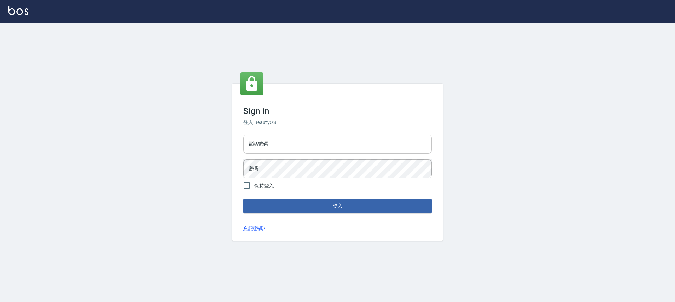
drag, startPoint x: 286, startPoint y: 144, endPoint x: 289, endPoint y: 151, distance: 7.2
click at [286, 144] on input "電話號碼" at bounding box center [337, 144] width 188 height 19
type input "0989189977"
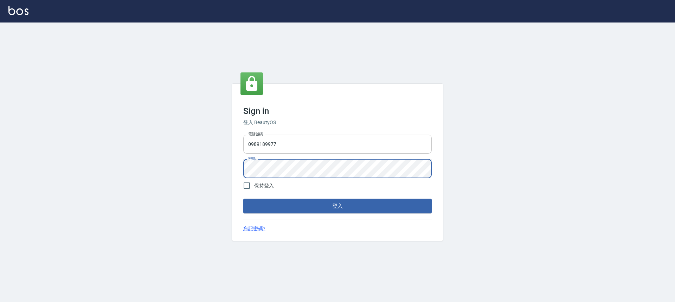
click at [243, 199] on button "登入" at bounding box center [337, 206] width 188 height 15
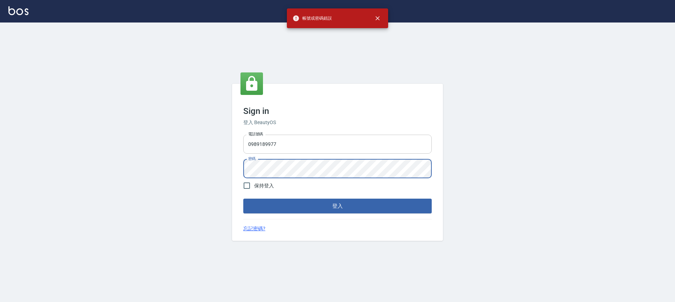
click at [243, 199] on button "登入" at bounding box center [337, 206] width 188 height 15
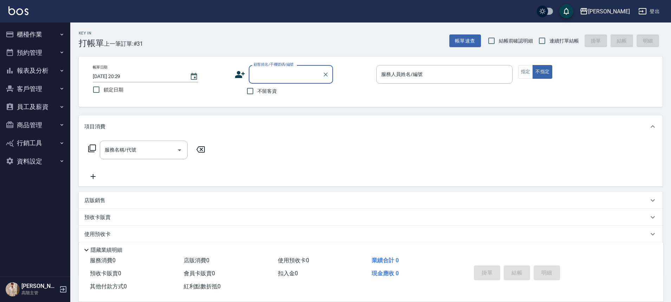
click at [265, 86] on label "不留客資" at bounding box center [260, 91] width 34 height 15
click at [258, 86] on input "不留客資" at bounding box center [250, 91] width 15 height 15
checkbox input "true"
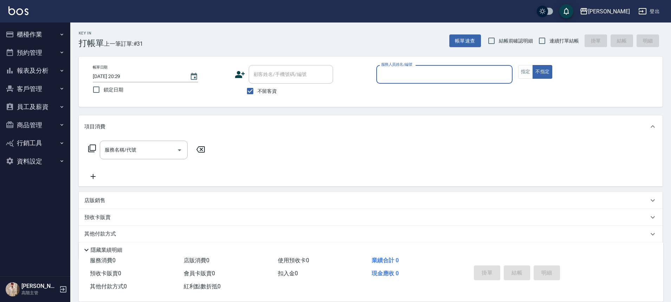
click at [562, 45] on label "連續打單結帳" at bounding box center [557, 40] width 44 height 15
click at [550, 45] on input "連續打單結帳" at bounding box center [542, 40] width 15 height 15
checkbox input "true"
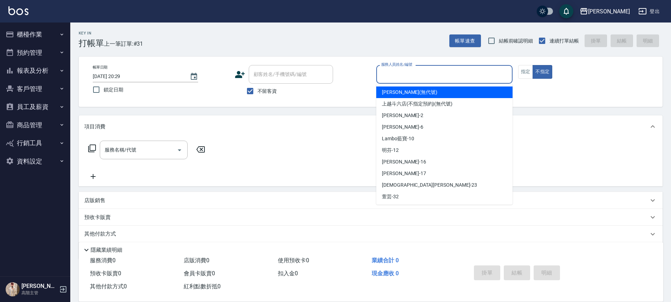
click at [441, 80] on input "服務人員姓名/編號" at bounding box center [445, 74] width 130 height 12
type input "[PERSON_NAME]"
type button "false"
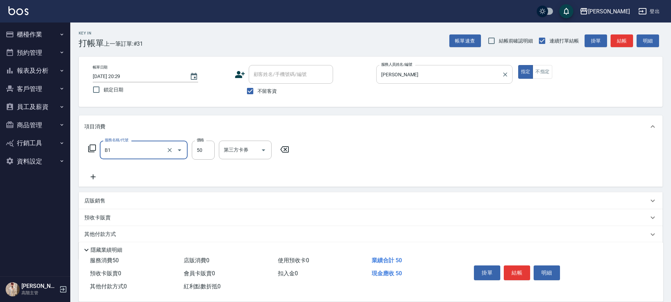
type input "剪髮(B1)"
type input "320"
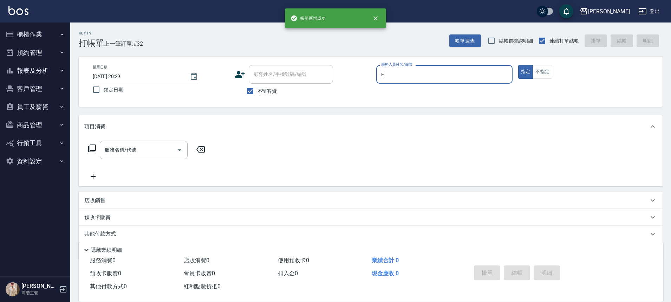
type input "[PERSON_NAME]"
type button "true"
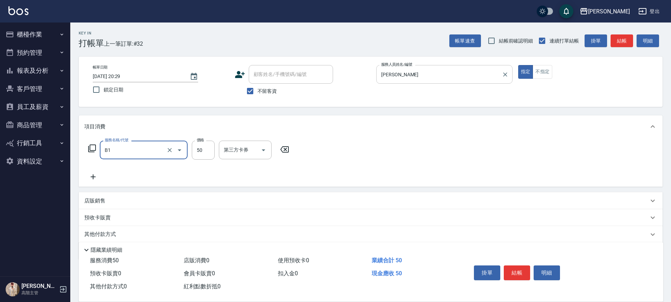
type input "剪髮(B1)"
type input "250"
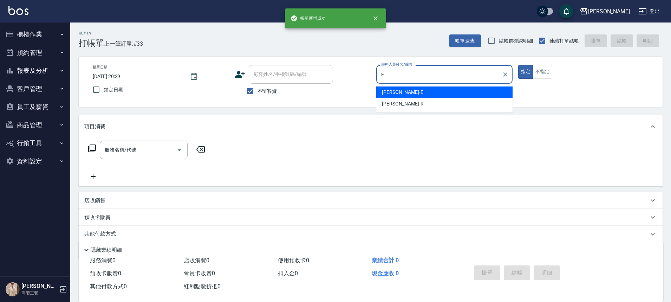
type input "[PERSON_NAME]"
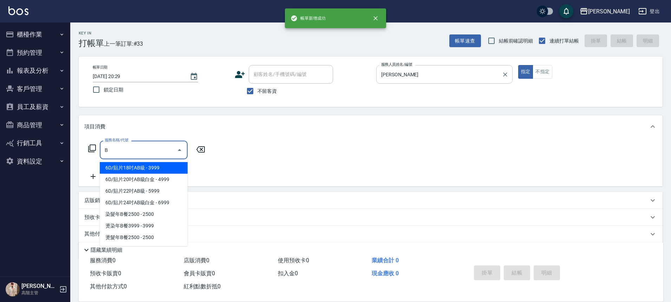
type input "B1"
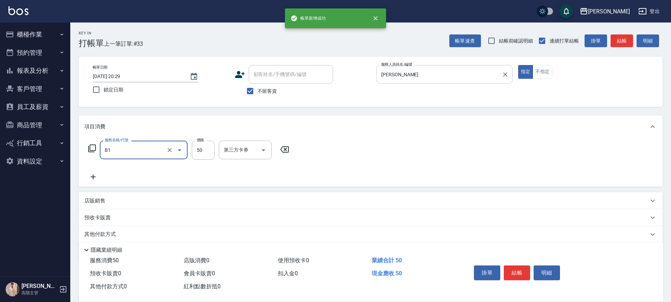
type input "剪髮(B1)"
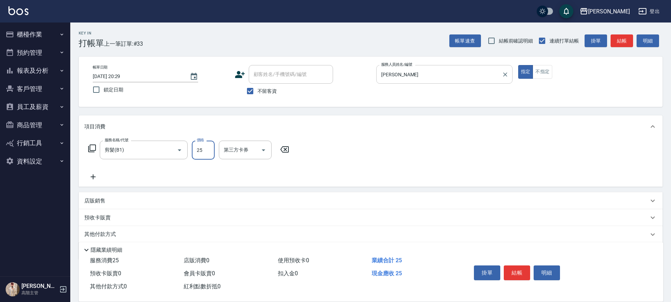
type input "250"
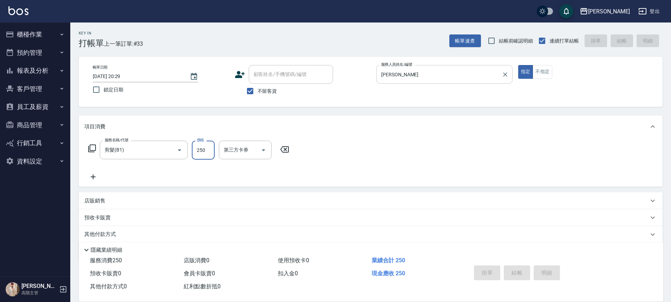
type input "[DATE] 20:30"
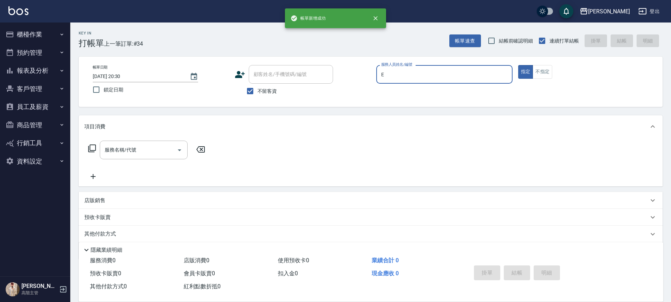
type input "[PERSON_NAME]"
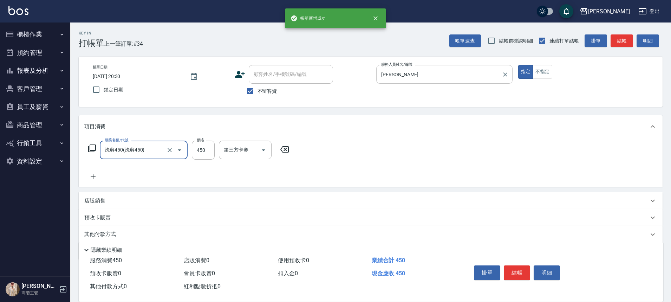
type input "洗剪450"
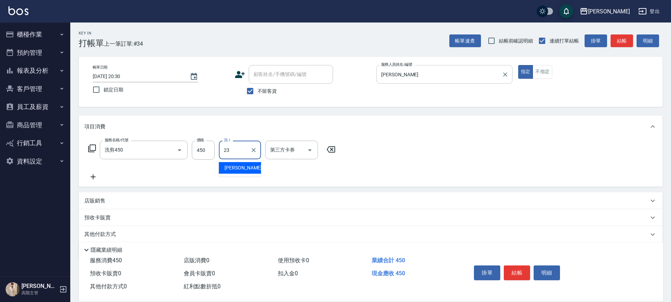
type input "[PERSON_NAME]-23"
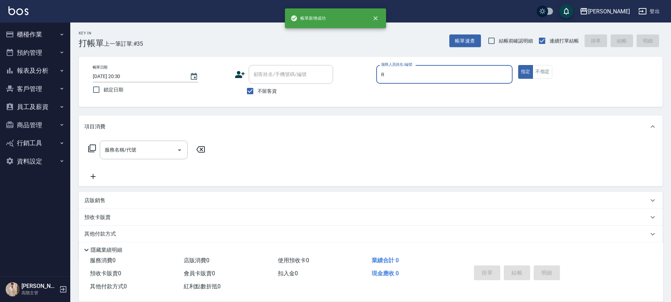
type input "[PERSON_NAME]"
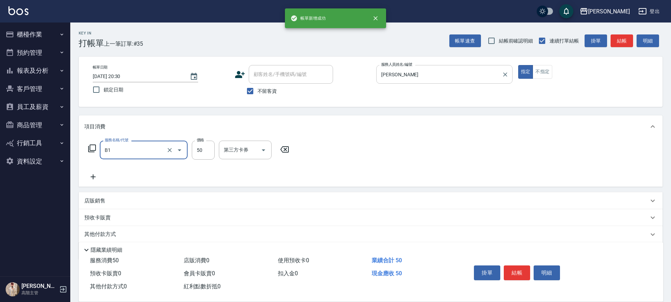
type input "剪髮(B1)"
type input "320"
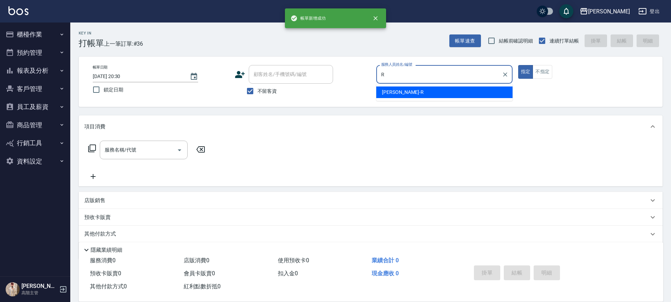
type input "[PERSON_NAME]"
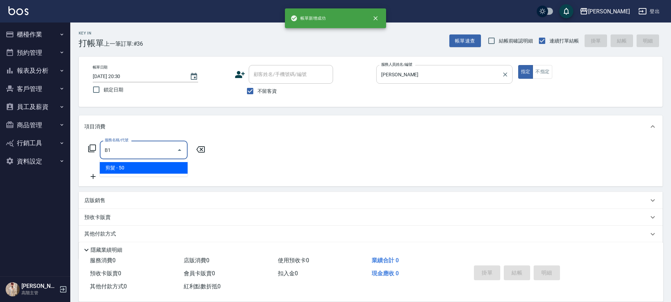
type input "剪髮(B1)"
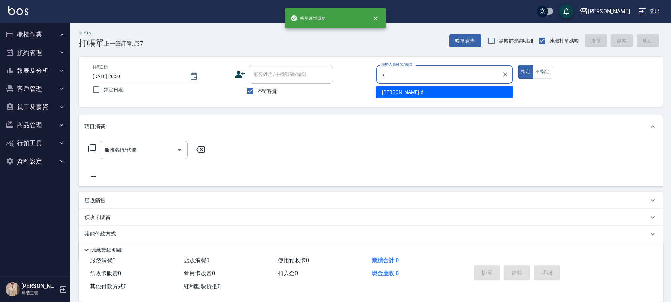
type input "[PERSON_NAME]-6"
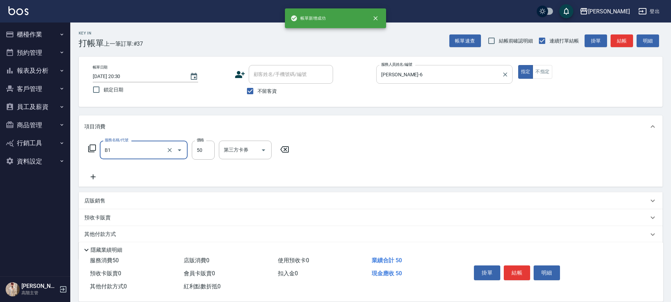
type input "剪髮(B1)"
type input "350"
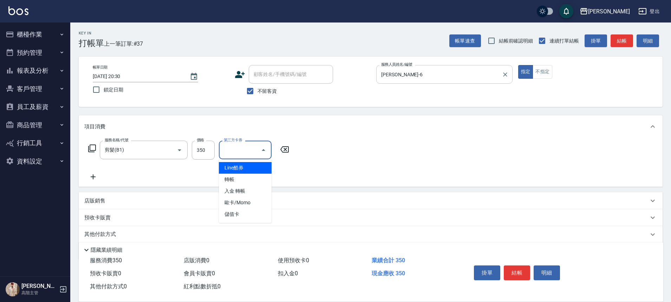
type input "儲值卡"
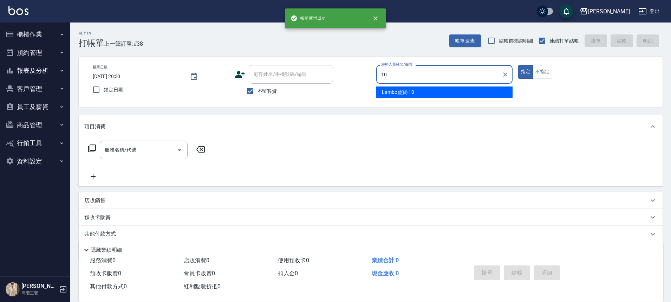
type input "Lambo藍寶-10"
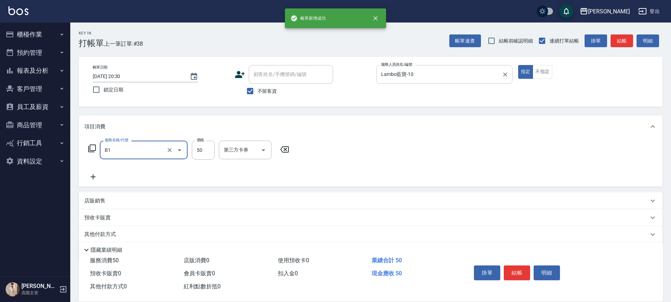
type input "3"
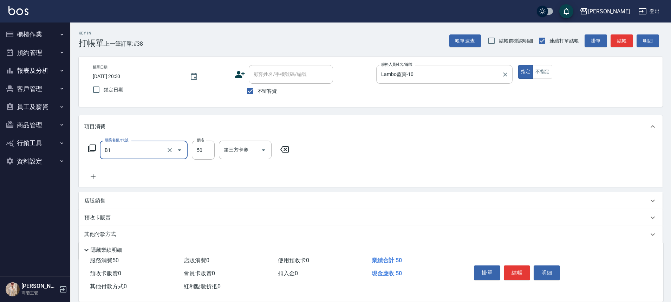
type input "剪髮(B1)"
type input "300"
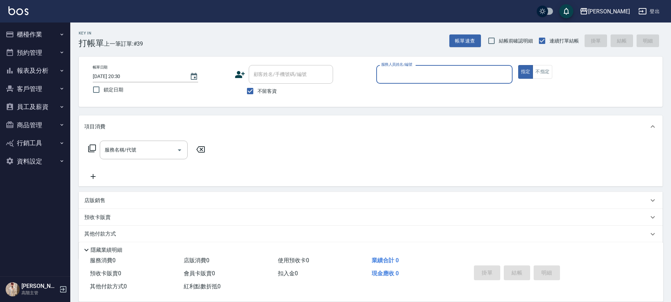
click at [458, 71] on input "服務人員姓名/編號" at bounding box center [445, 74] width 130 height 12
type input "Lambo藍寶-10"
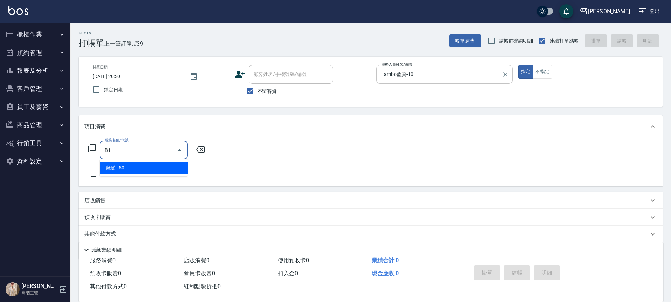
type input "剪髮(B1)"
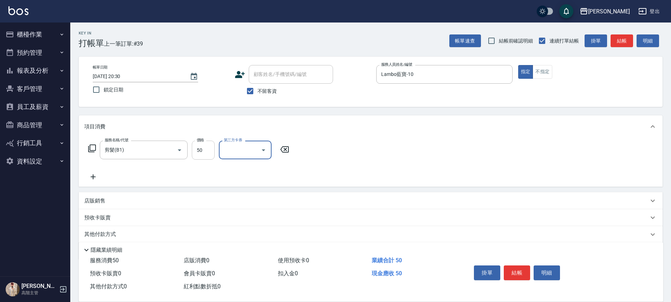
click at [206, 150] on input "50" at bounding box center [203, 150] width 23 height 19
type input "300"
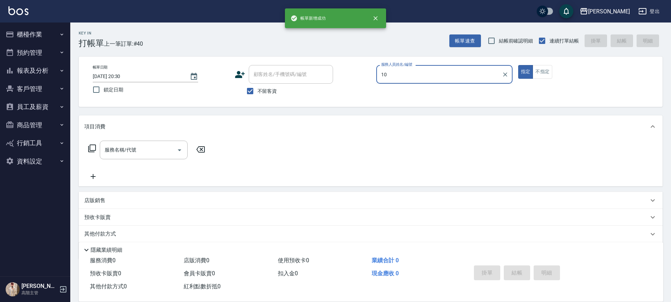
type input "Lambo藍寶-10"
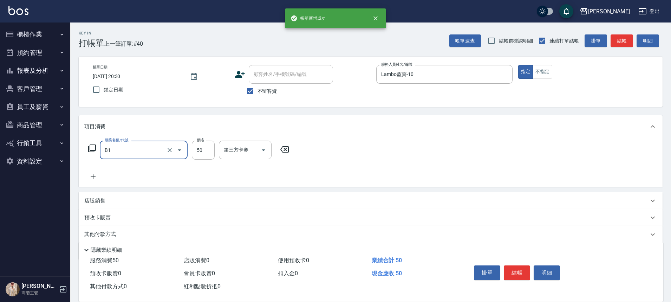
type input "剪髮(B1)"
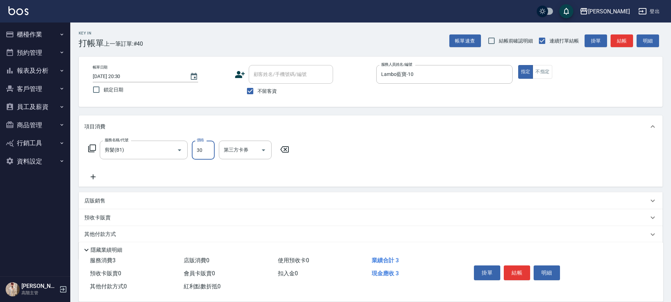
type input "300"
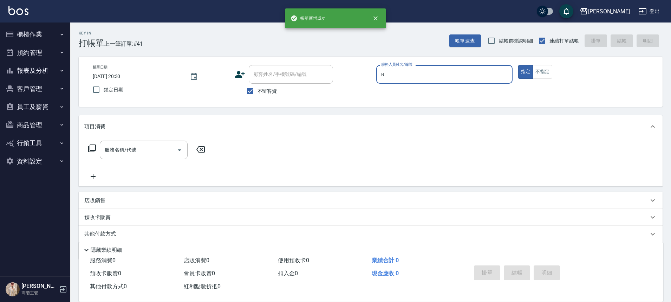
type input "[PERSON_NAME]"
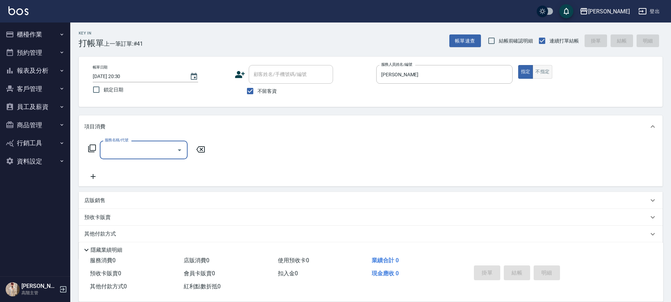
click at [546, 70] on button "不指定" at bounding box center [543, 72] width 20 height 14
click at [156, 143] on div "服務名稱/代號" at bounding box center [144, 150] width 88 height 19
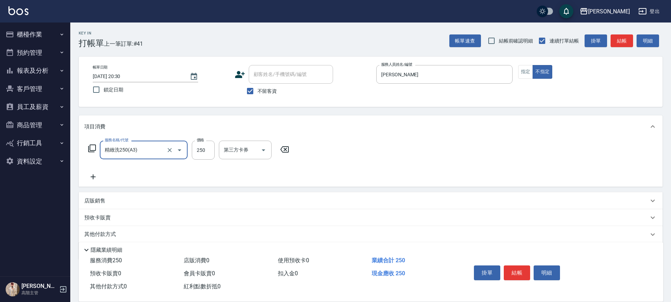
type input "精緻洗250(A3)"
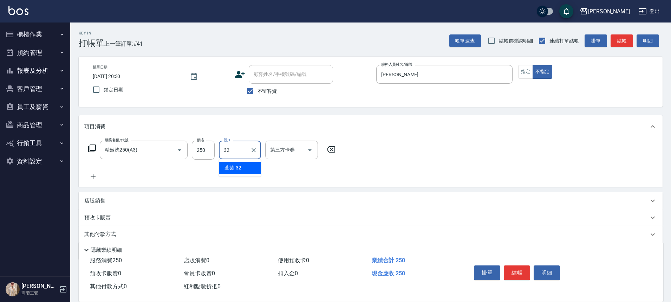
type input "萱芸-32"
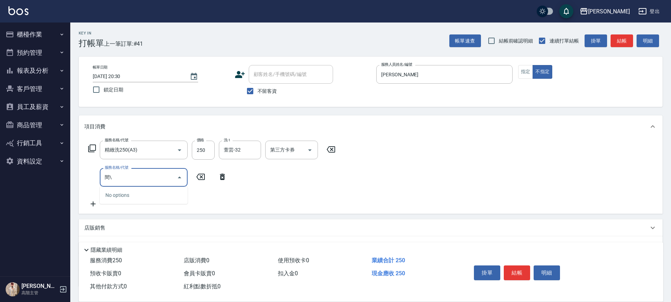
type input "間"
type input "肩100(特6)"
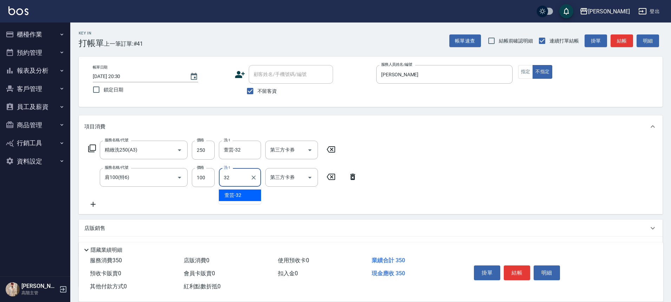
type input "萱芸-32"
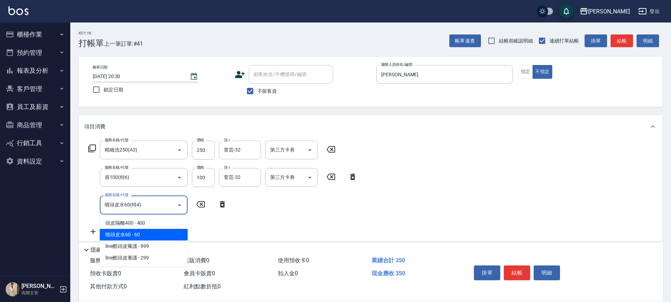
type input "噴頭皮水60(特4)"
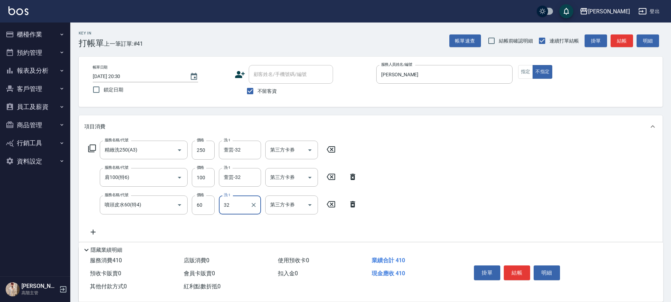
type input "萱芸-32"
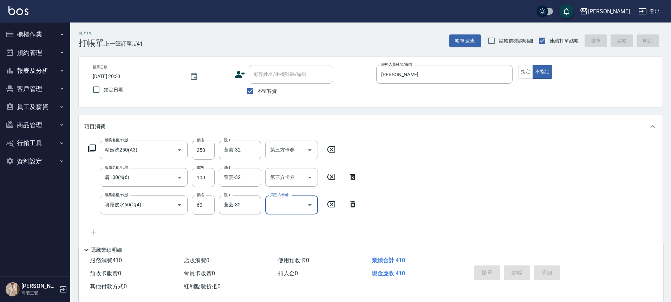
type input "[DATE] 20:31"
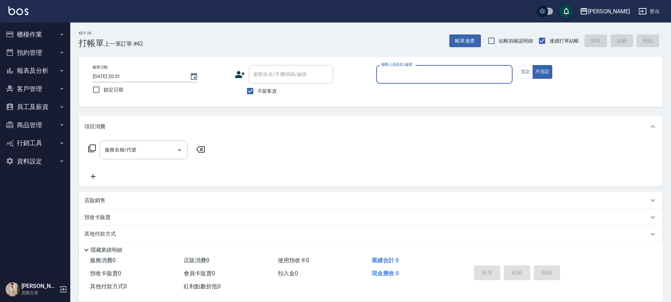
click at [54, 34] on button "櫃檯作業" at bounding box center [35, 34] width 65 height 18
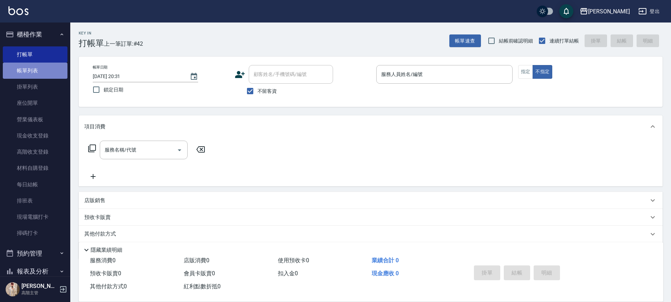
click at [55, 63] on link "帳單列表" at bounding box center [35, 71] width 65 height 16
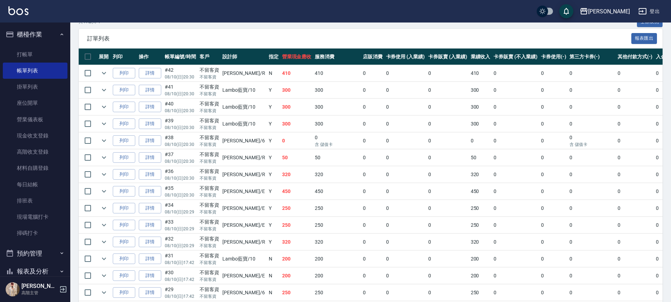
scroll to position [634, 0]
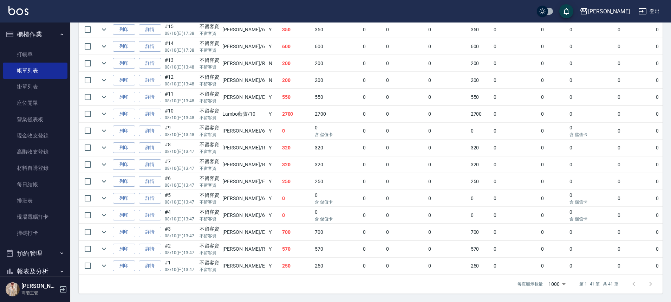
drag, startPoint x: 410, startPoint y: 130, endPoint x: 428, endPoint y: 297, distance: 168.7
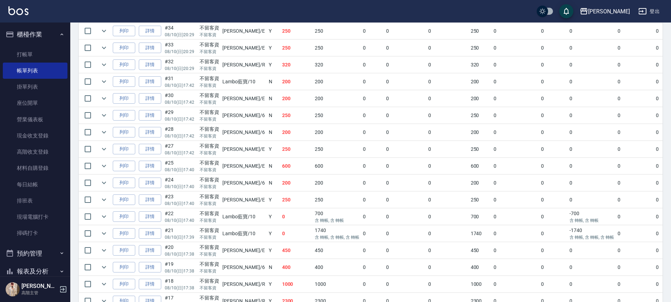
scroll to position [318, 0]
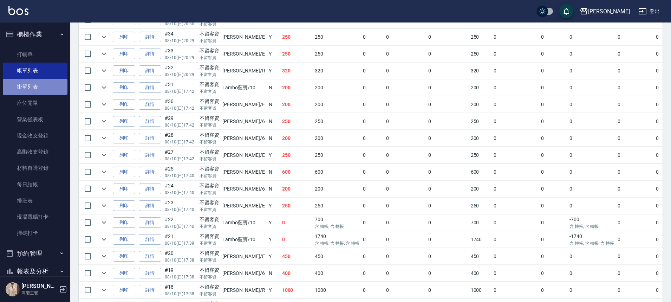
click at [54, 83] on link "掛單列表" at bounding box center [35, 87] width 65 height 16
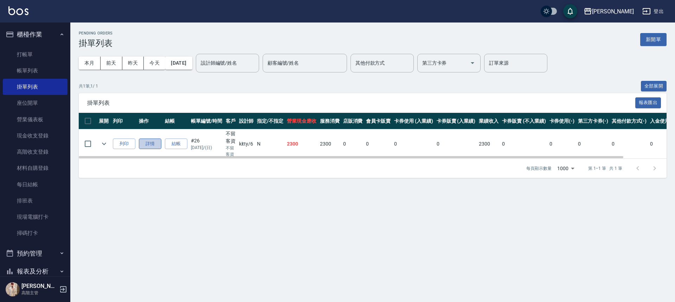
click at [150, 146] on link "詳情" at bounding box center [150, 143] width 22 height 11
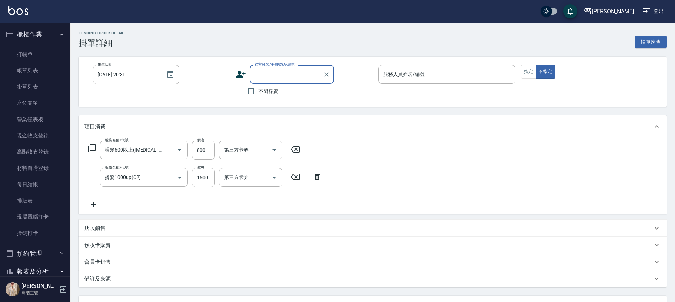
type input "[DATE] 17:40"
checkbox input "true"
type input "[PERSON_NAME]-6"
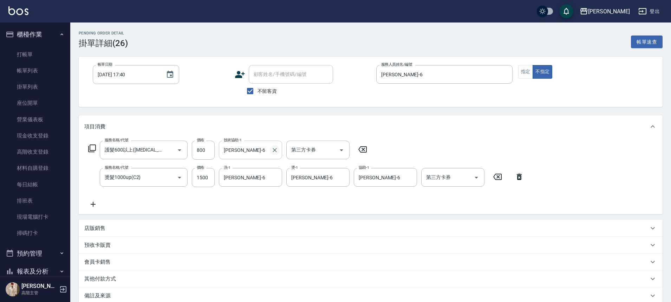
click at [271, 149] on button "Clear" at bounding box center [275, 150] width 10 height 10
type input "[PERSON_NAME]-23"
click at [127, 224] on div "店販銷售" at bounding box center [371, 228] width 584 height 17
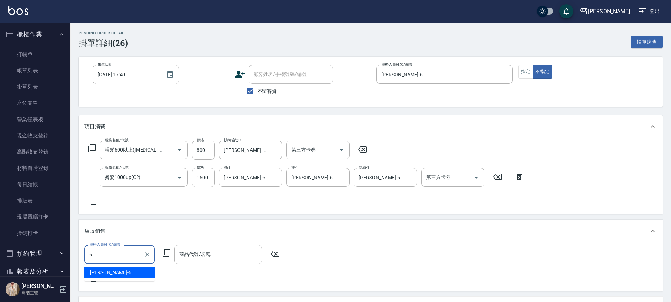
type input "[PERSON_NAME]-6"
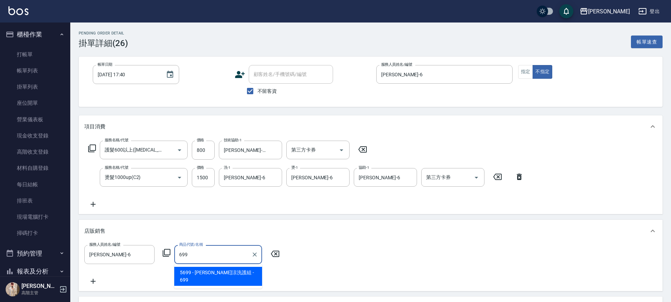
type input "水水沁涼洗護組"
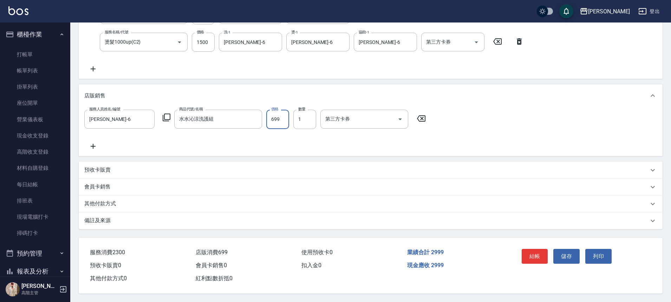
scroll to position [141, 0]
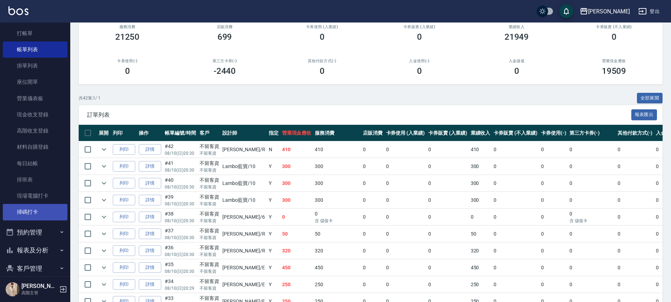
scroll to position [103, 0]
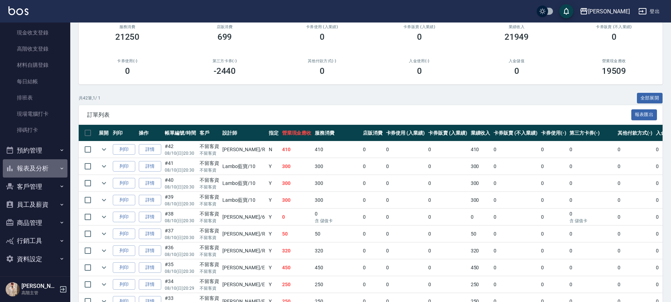
click at [48, 168] on button "報表及分析" at bounding box center [35, 168] width 65 height 18
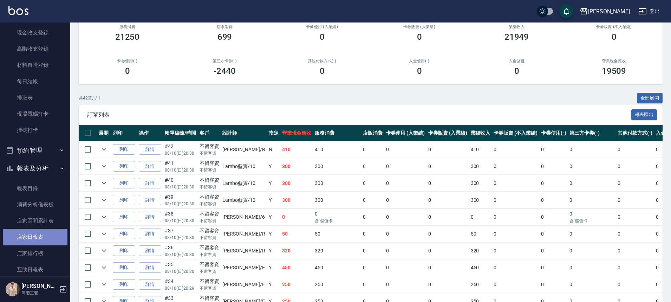
click at [51, 232] on link "店家日報表" at bounding box center [35, 237] width 65 height 16
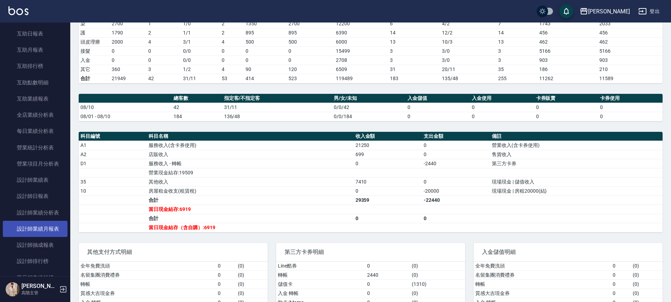
scroll to position [419, 0]
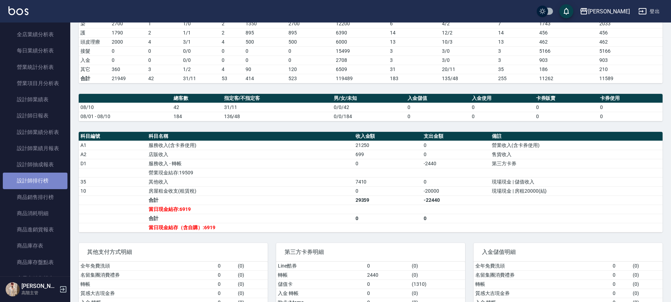
click at [55, 183] on link "設計師排行榜" at bounding box center [35, 181] width 65 height 16
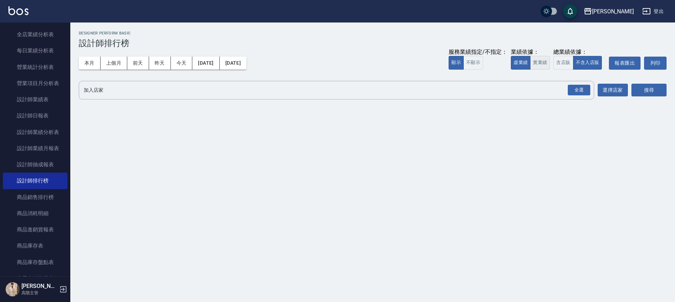
drag, startPoint x: 537, startPoint y: 62, endPoint x: 542, endPoint y: 64, distance: 4.7
click at [538, 62] on button "實業績" at bounding box center [540, 63] width 20 height 14
drag, startPoint x: 578, startPoint y: 87, endPoint x: 586, endPoint y: 87, distance: 7.7
click at [578, 87] on div "全選" at bounding box center [579, 90] width 22 height 11
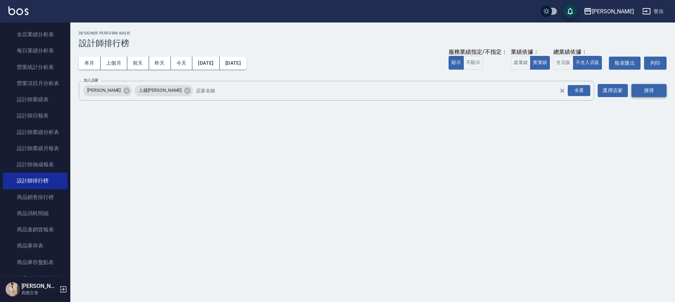
click at [637, 88] on button "搜尋" at bounding box center [648, 90] width 35 height 13
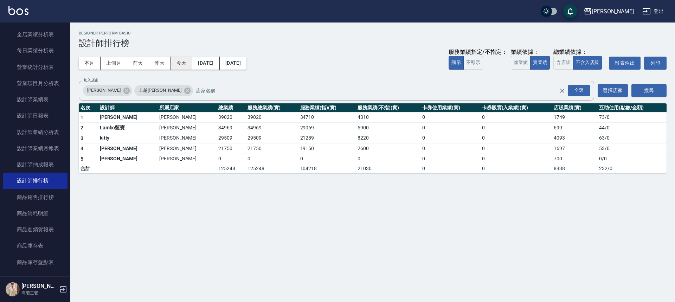
click at [175, 60] on button "今天" at bounding box center [182, 63] width 22 height 13
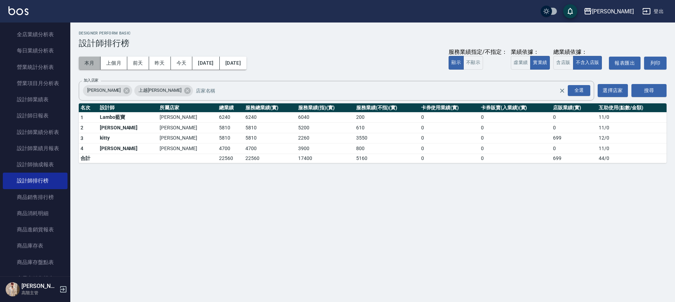
click at [83, 61] on button "本月" at bounding box center [90, 63] width 22 height 13
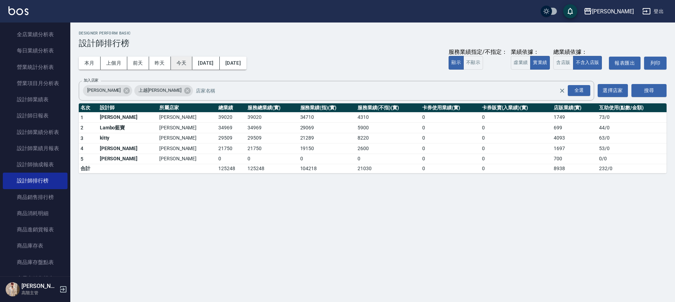
click at [182, 61] on button "今天" at bounding box center [182, 63] width 22 height 13
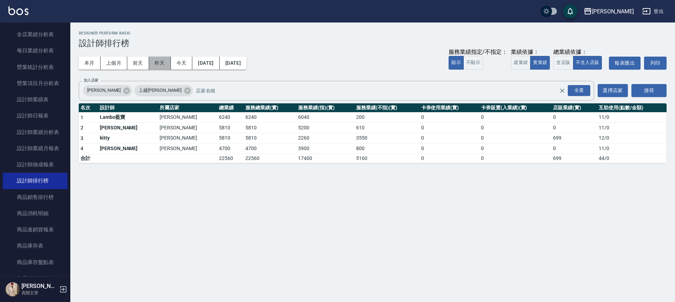
click at [155, 63] on button "昨天" at bounding box center [160, 63] width 22 height 13
click at [138, 63] on button "前天" at bounding box center [138, 63] width 22 height 13
click at [95, 63] on button "本月" at bounding box center [90, 63] width 22 height 13
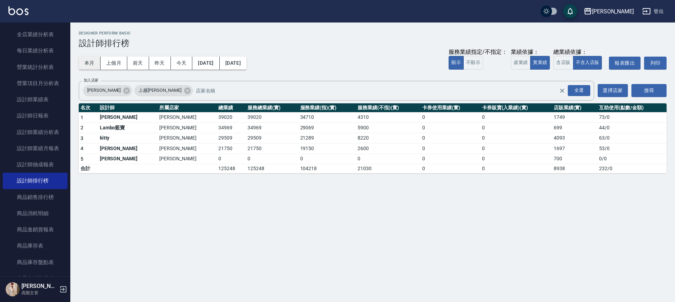
click at [94, 61] on button "本月" at bounding box center [90, 63] width 22 height 13
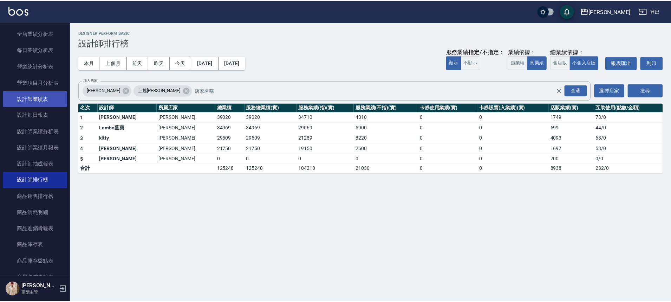
scroll to position [419, 0]
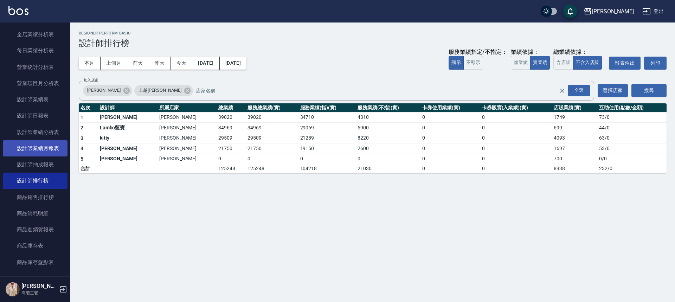
click at [57, 146] on link "設計師業績月報表" at bounding box center [35, 148] width 65 height 16
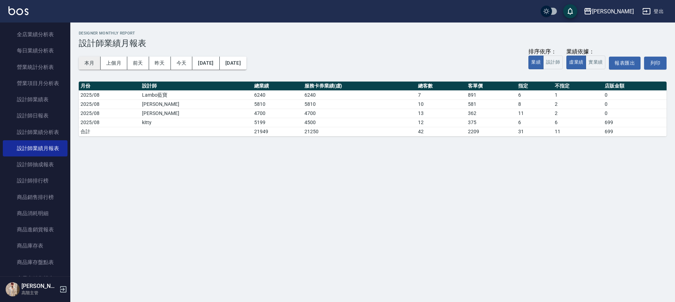
click at [91, 63] on button "本月" at bounding box center [90, 63] width 22 height 13
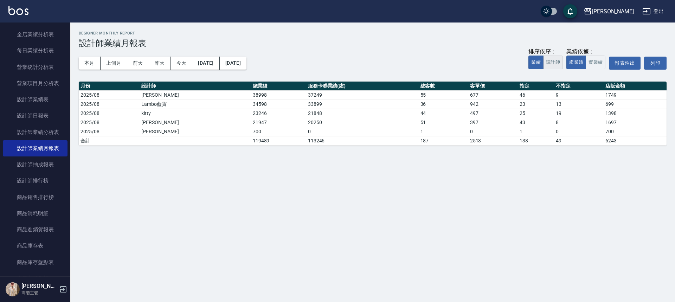
click at [550, 66] on button "設計師" at bounding box center [553, 63] width 20 height 14
click at [597, 64] on button "實業績" at bounding box center [596, 63] width 20 height 14
drag, startPoint x: 529, startPoint y: 64, endPoint x: 533, endPoint y: 63, distance: 4.6
click at [529, 63] on button "業績" at bounding box center [535, 63] width 15 height 14
click at [25, 12] on img at bounding box center [18, 10] width 20 height 9
